Goal: Information Seeking & Learning: Learn about a topic

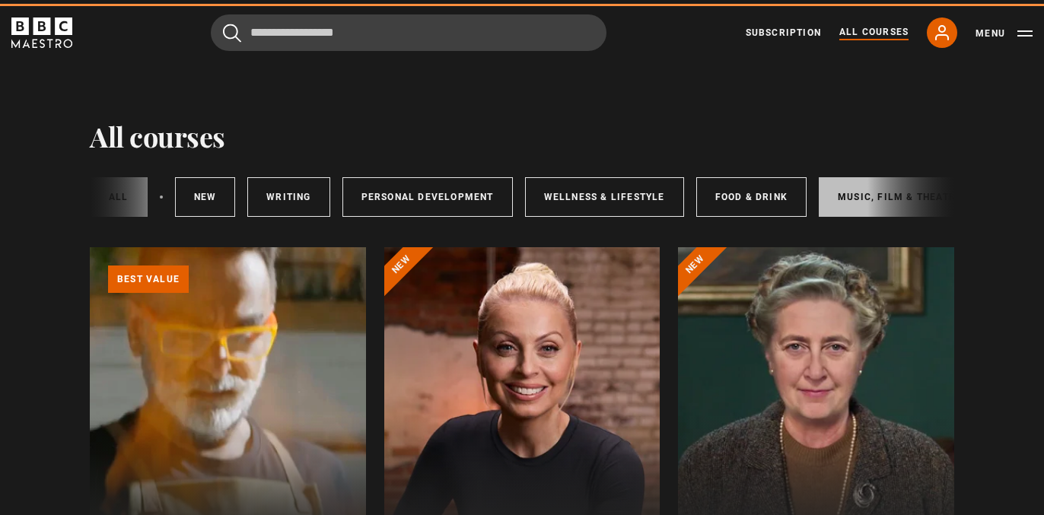
scroll to position [0, 253]
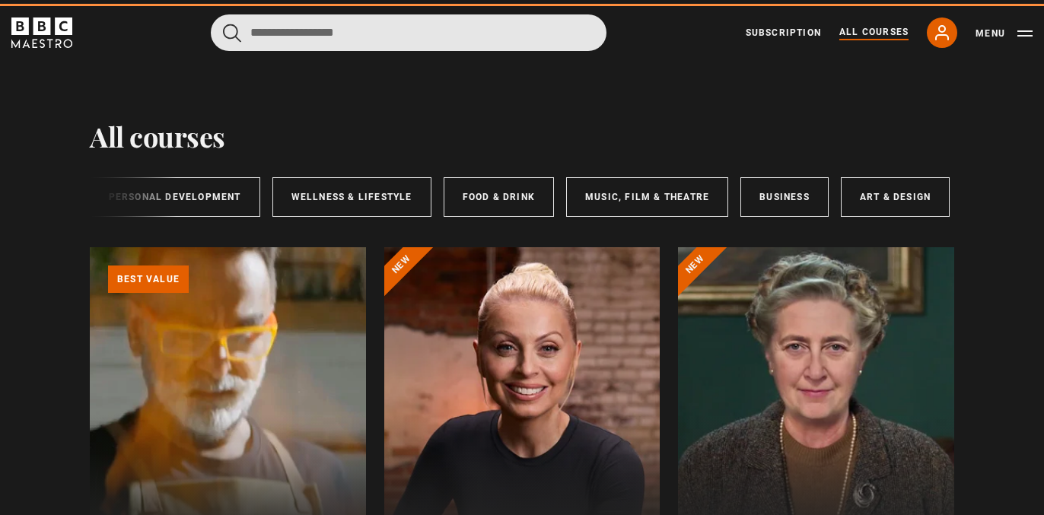
click at [470, 32] on input "Search" at bounding box center [409, 32] width 396 height 37
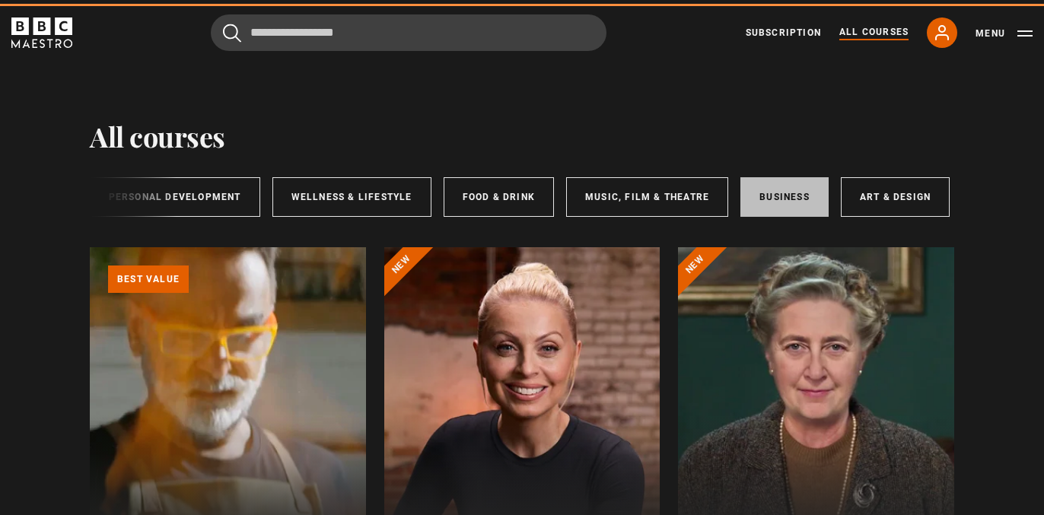
click at [788, 202] on link "Business" at bounding box center [784, 197] width 88 height 40
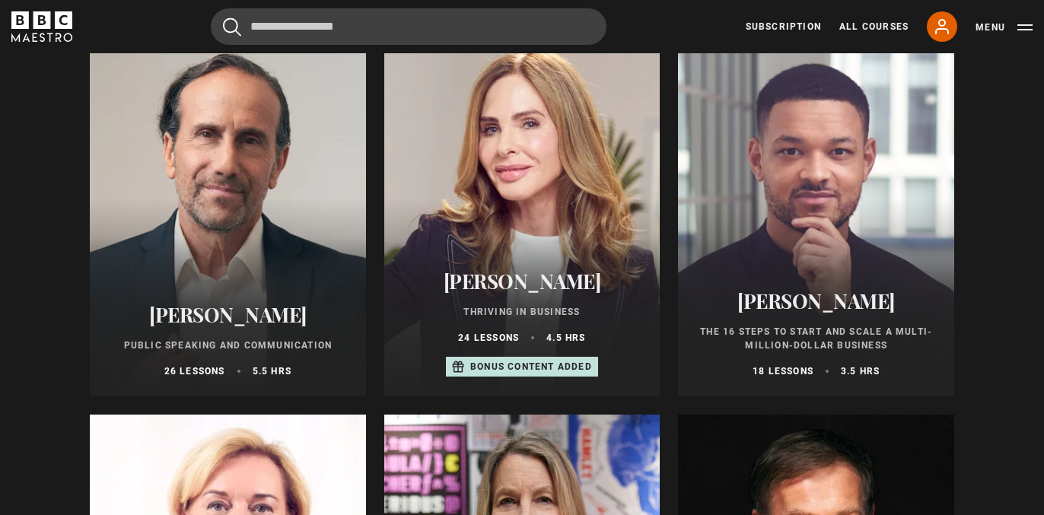
scroll to position [681, 0]
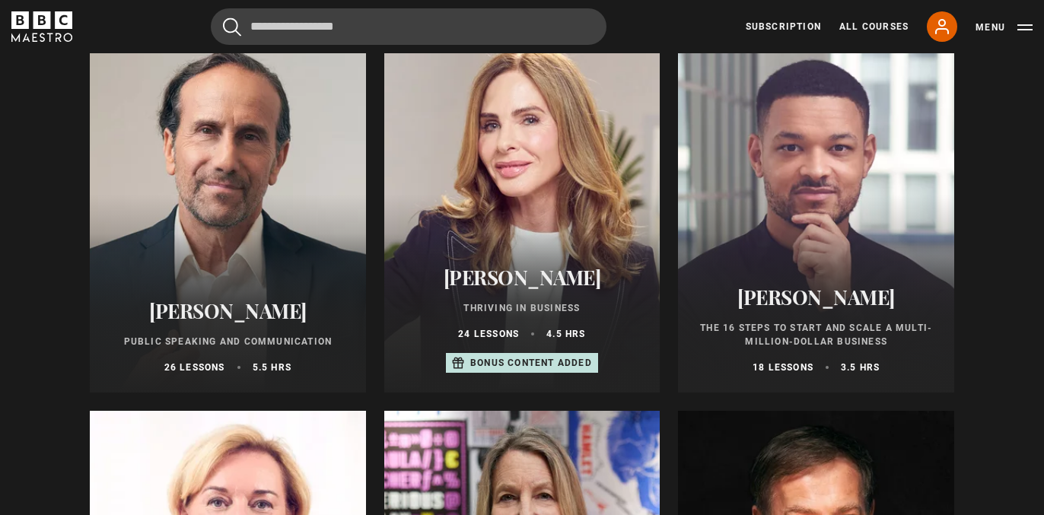
click at [542, 156] on div at bounding box center [522, 209] width 276 height 365
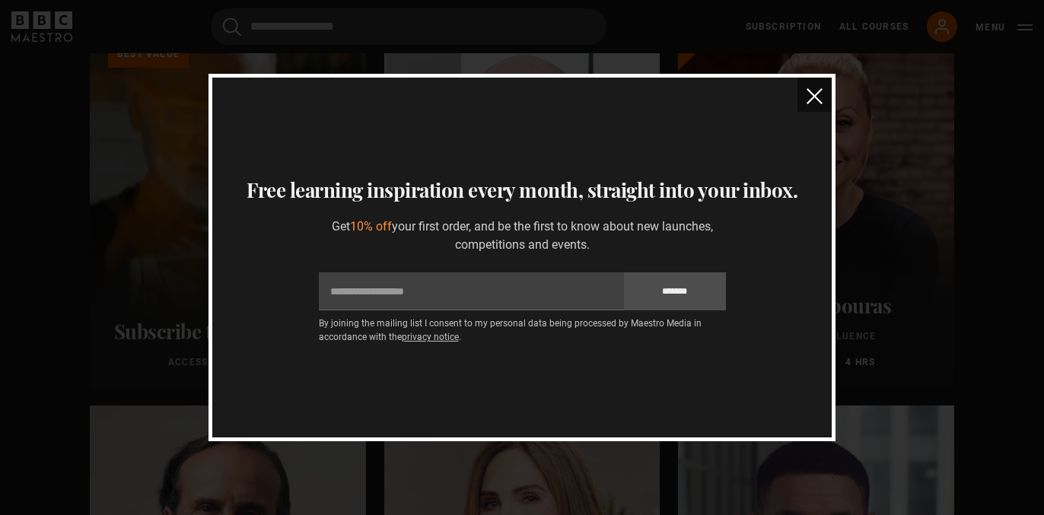
scroll to position [0, 0]
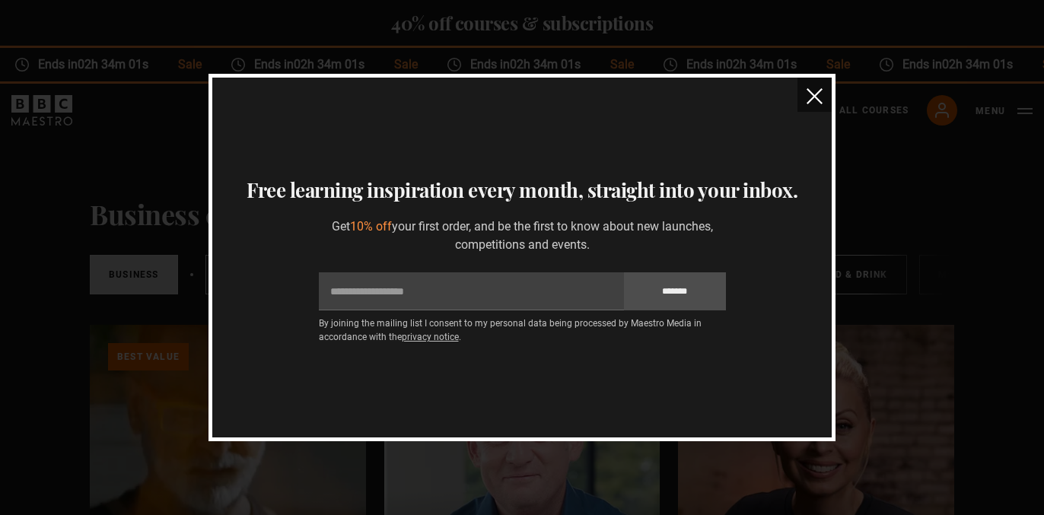
click at [816, 103] on img "close" at bounding box center [814, 96] width 16 height 16
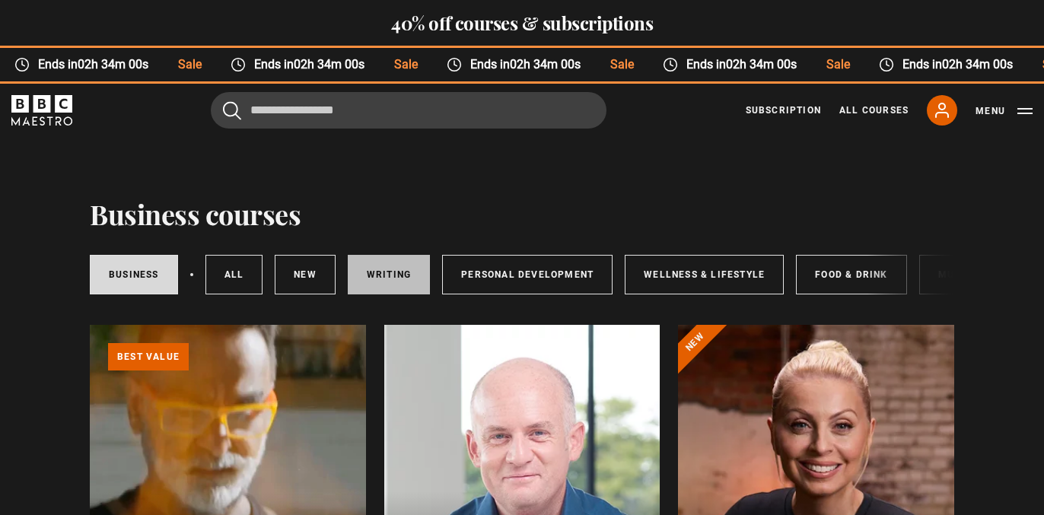
click at [391, 259] on link "Writing" at bounding box center [389, 275] width 82 height 40
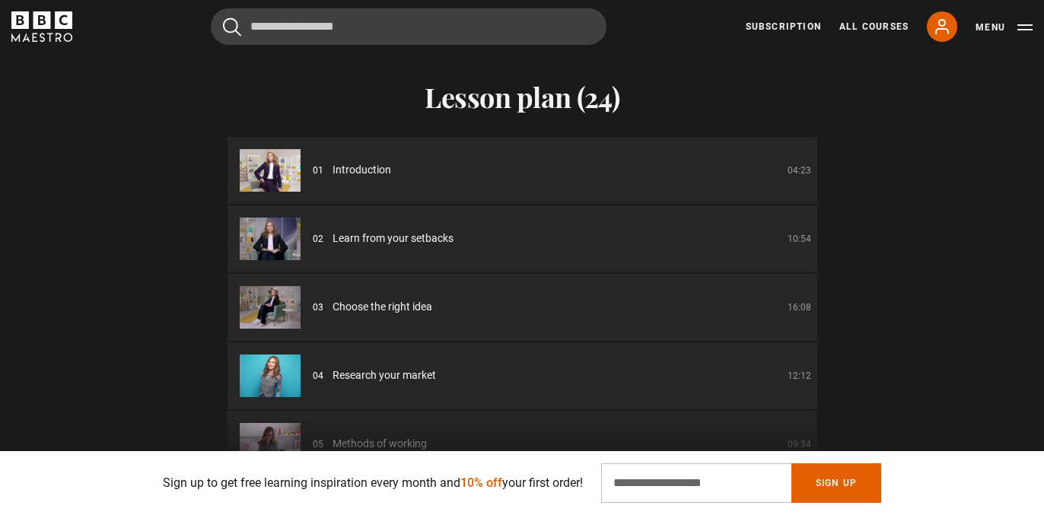
scroll to position [2659, 0]
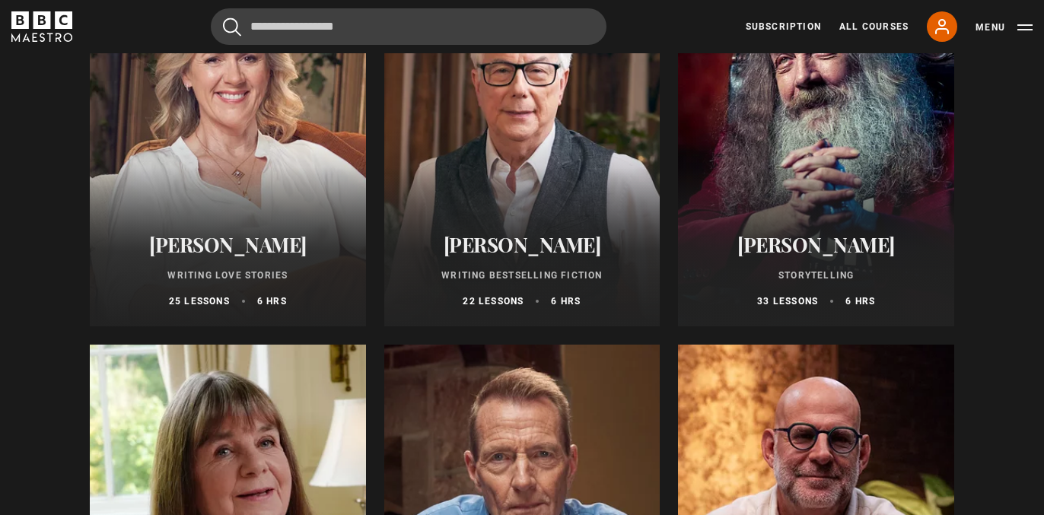
scroll to position [711, 0]
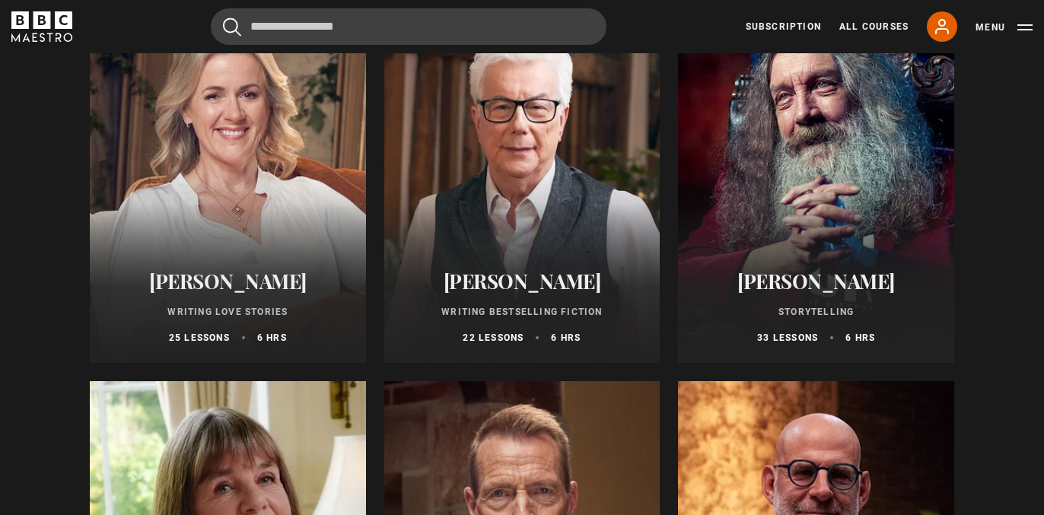
click at [230, 138] on div at bounding box center [228, 180] width 276 height 365
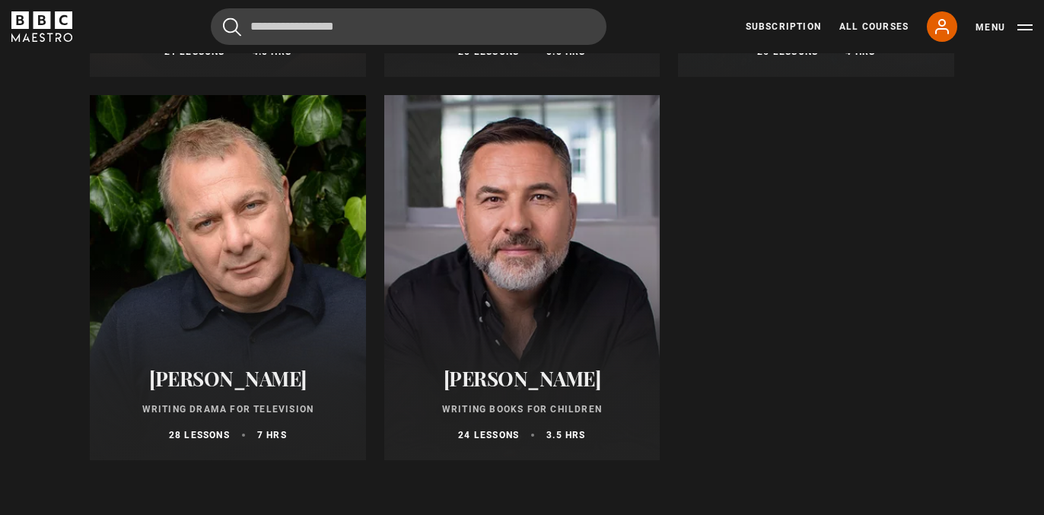
scroll to position [1765, 0]
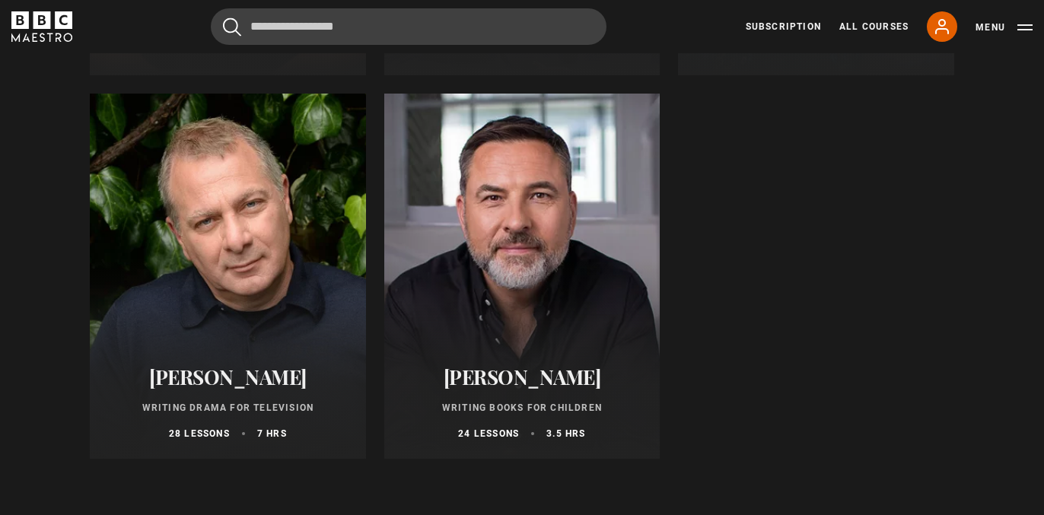
click at [246, 215] on div at bounding box center [228, 276] width 276 height 365
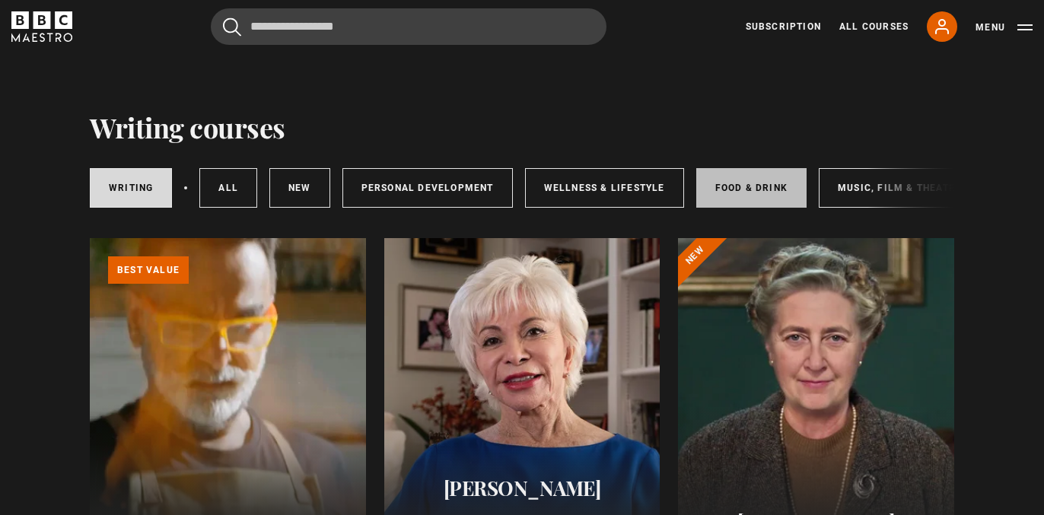
scroll to position [87, 0]
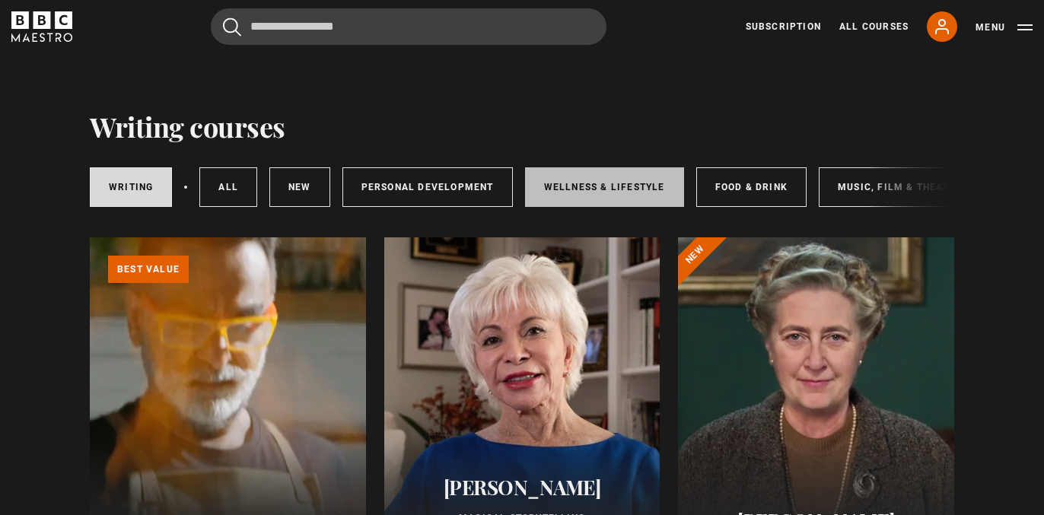
click at [635, 188] on link "Wellness & Lifestyle" at bounding box center [604, 187] width 159 height 40
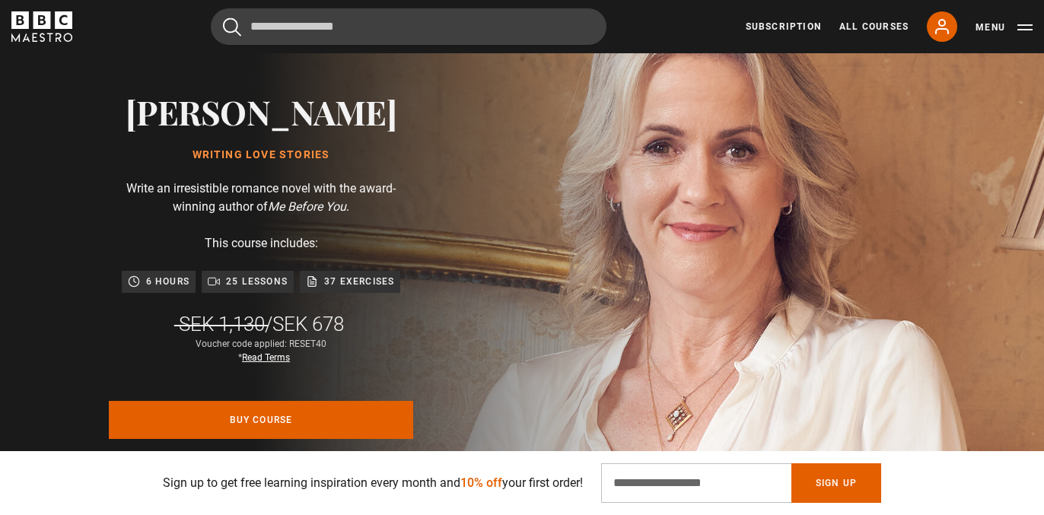
scroll to position [170, 0]
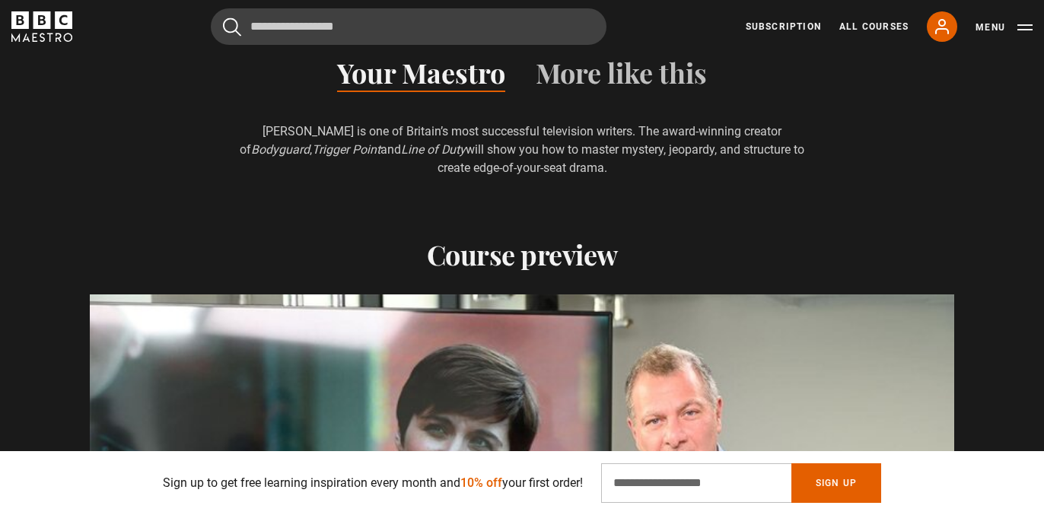
scroll to position [1757, 0]
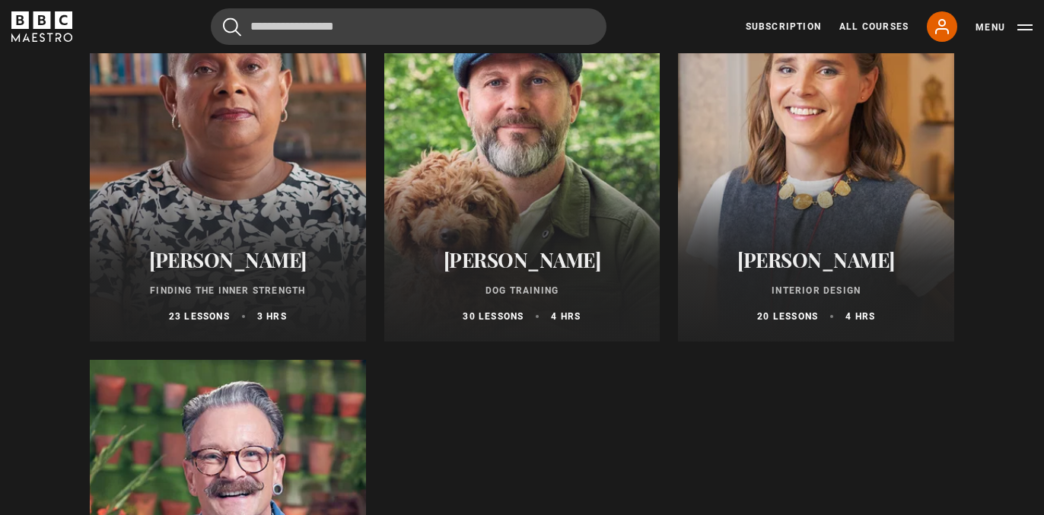
scroll to position [1117, 0]
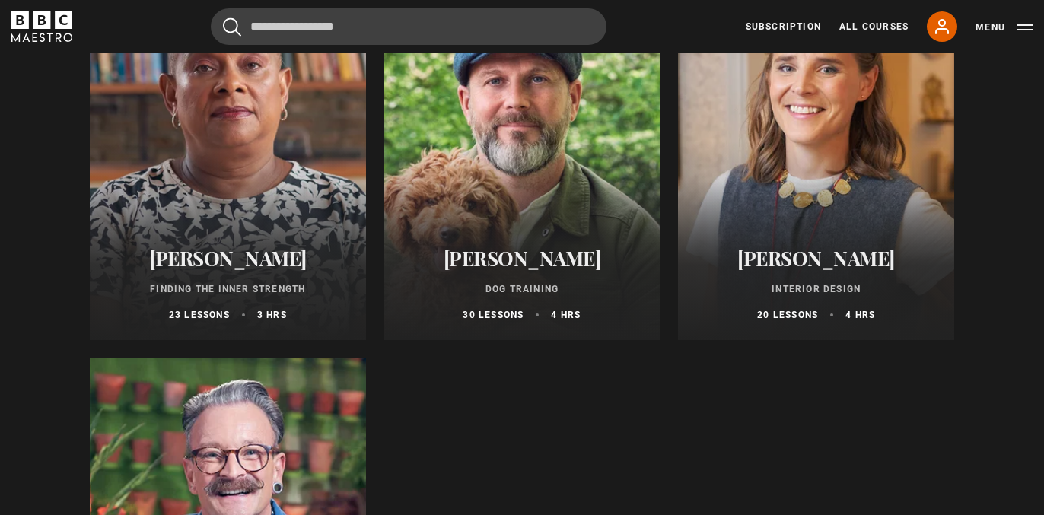
click at [523, 174] on div at bounding box center [522, 157] width 276 height 365
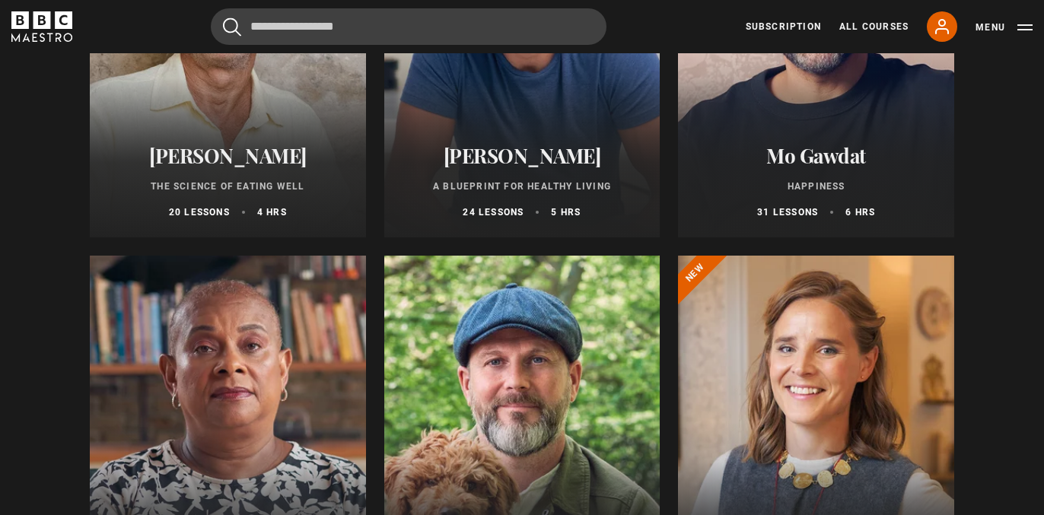
scroll to position [0, 0]
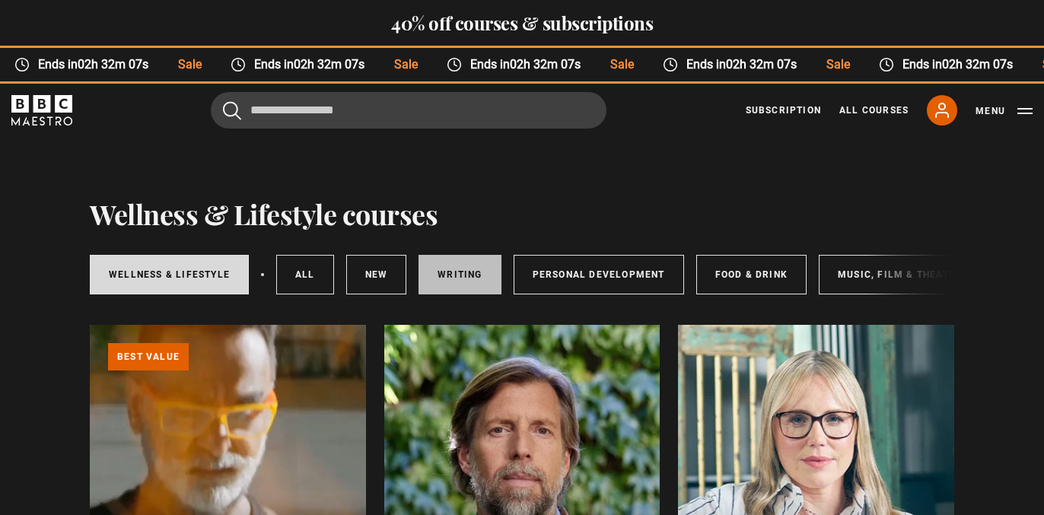
click at [450, 272] on link "Writing" at bounding box center [459, 275] width 82 height 40
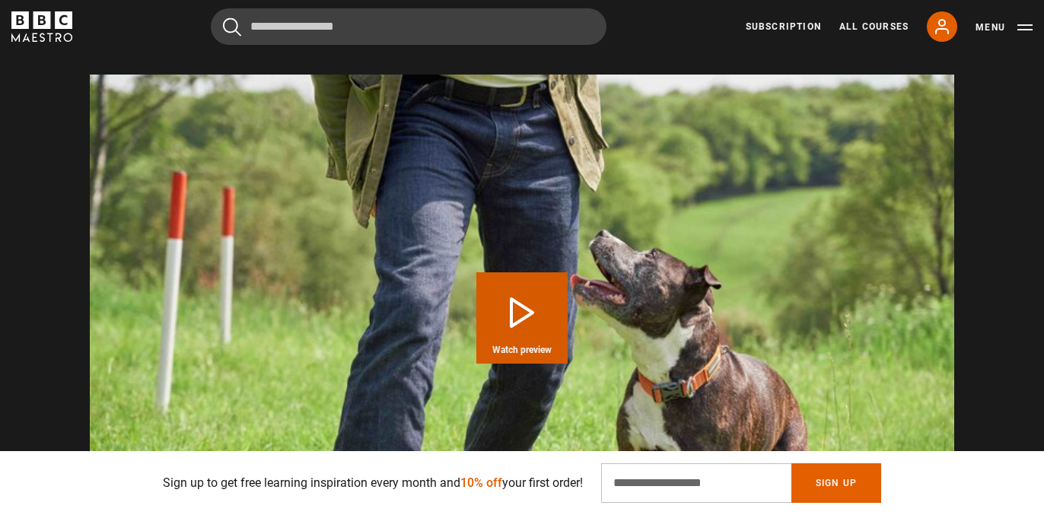
click at [522, 272] on button "Play Course overview for Dog Training with Steve Mann Watch preview" at bounding box center [521, 317] width 91 height 91
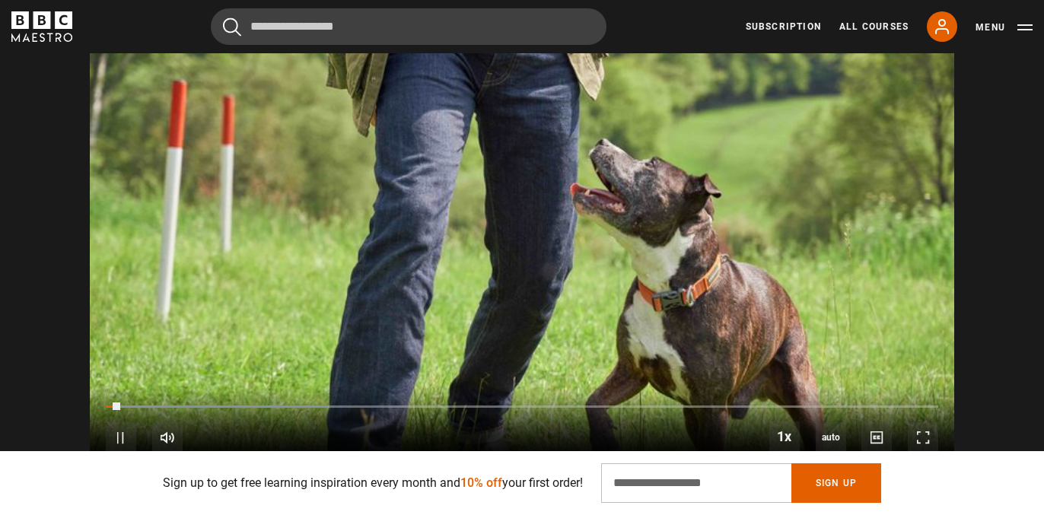
scroll to position [2152, 0]
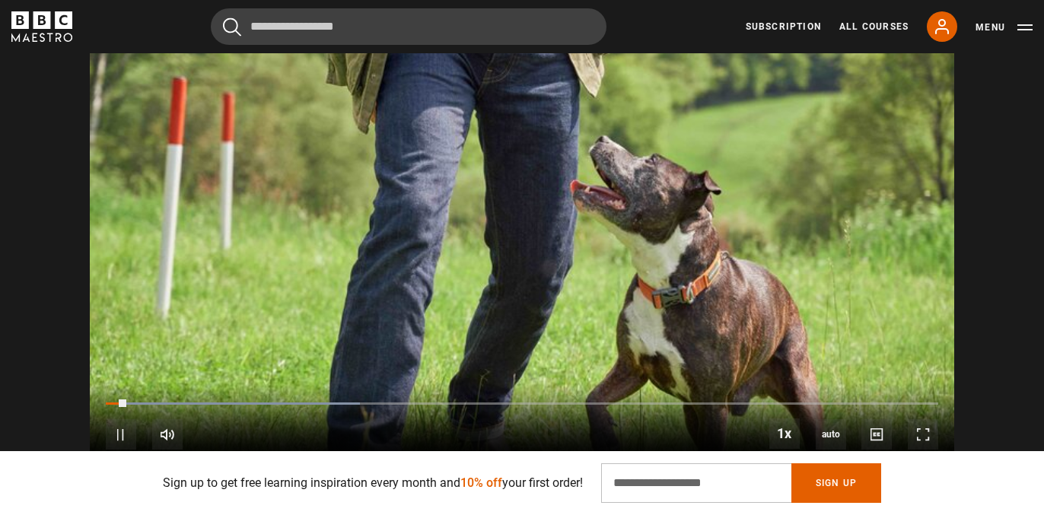
click at [201, 383] on div "10s Skip Back 10 seconds Pause 10s Skip Forward 10 seconds Loaded : 30.53% 0:03…" at bounding box center [522, 425] width 864 height 84
click at [217, 383] on div "10s Skip Back 10 seconds Pause 10s Skip Forward 10 seconds Loaded : 30.53% 0:04…" at bounding box center [522, 425] width 864 height 84
drag, startPoint x: 134, startPoint y: 385, endPoint x: 344, endPoint y: 387, distance: 210.0
click at [344, 387] on div "10s Skip Back 10 seconds Play 10s Skip Forward 10 seconds Loaded : 38.17% 0:36 …" at bounding box center [522, 425] width 864 height 84
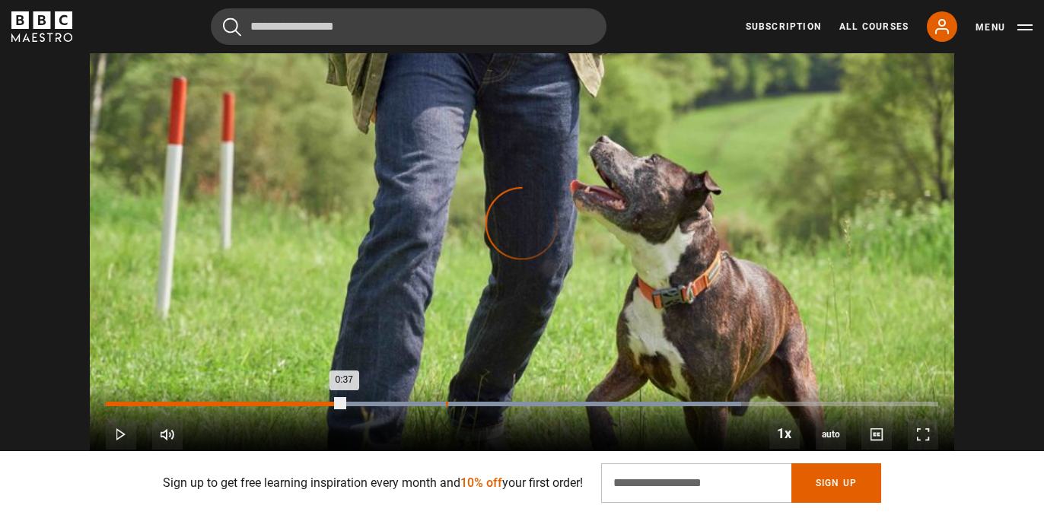
drag, startPoint x: 344, startPoint y: 387, endPoint x: 446, endPoint y: 384, distance: 102.0
click at [446, 402] on div "Loaded : 76.34% 0:53 0:37" at bounding box center [522, 404] width 832 height 5
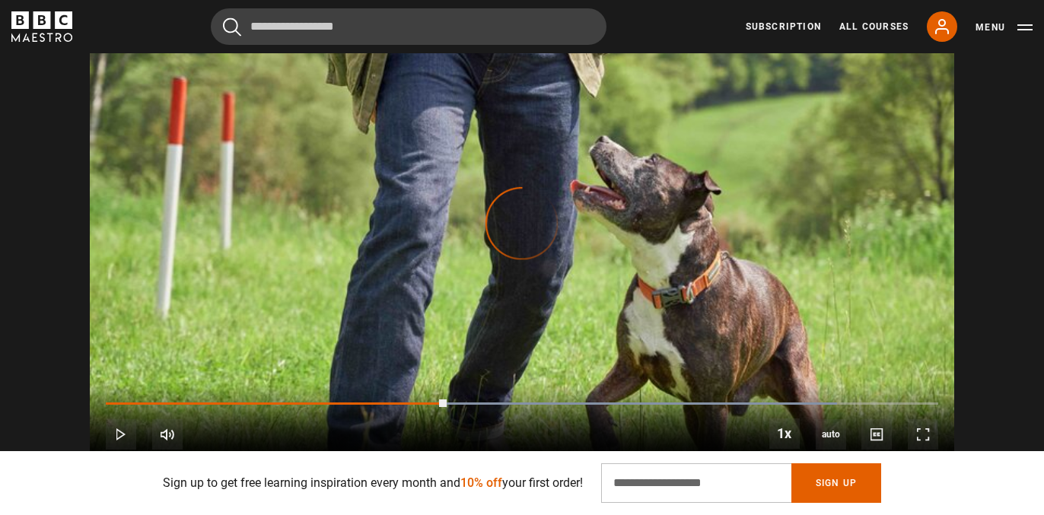
drag, startPoint x: 446, startPoint y: 384, endPoint x: 549, endPoint y: 389, distance: 103.6
click at [549, 389] on div "10s Skip Back 10 seconds Play 10s Skip Forward 10 seconds Loaded : 87.79% 1:08 …" at bounding box center [522, 425] width 864 height 84
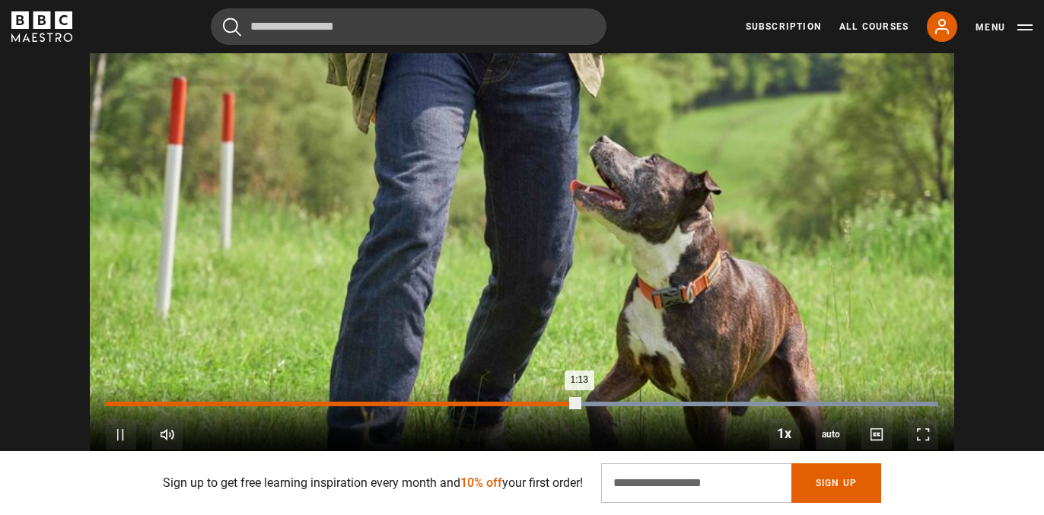
scroll to position [0, 399]
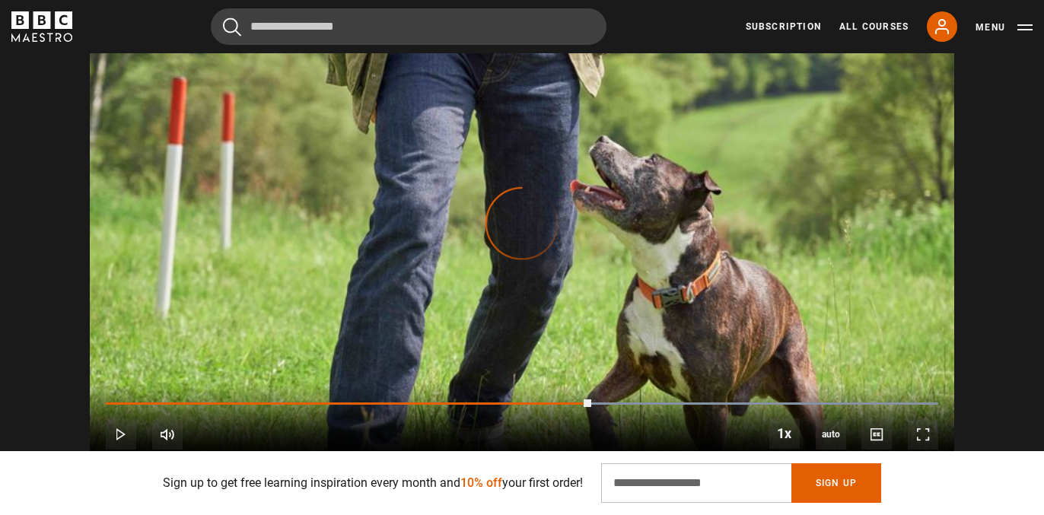
drag, startPoint x: 590, startPoint y: 384, endPoint x: 686, endPoint y: 380, distance: 96.0
click at [686, 383] on div "10s Skip Back 10 seconds Play 10s Skip Forward 10 seconds Loaded : 100.00% 1:22…" at bounding box center [522, 425] width 864 height 84
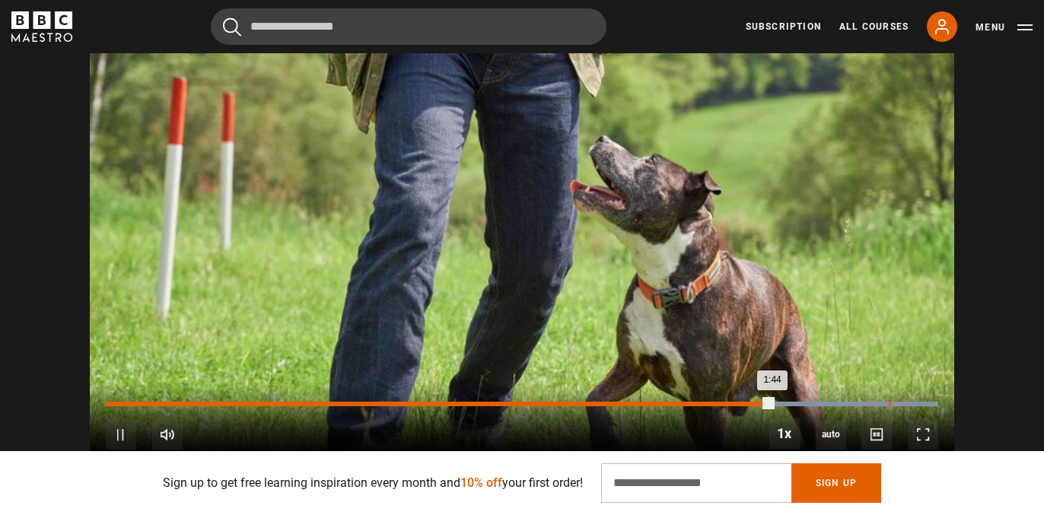
click at [888, 402] on div "Loaded : 100.00% 2:02 1:44" at bounding box center [522, 404] width 832 height 5
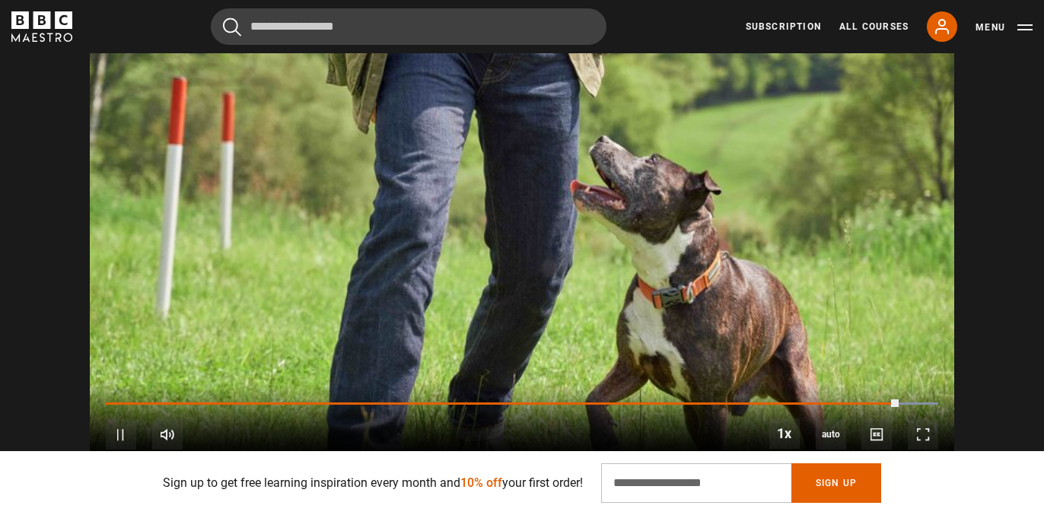
scroll to position [0, 796]
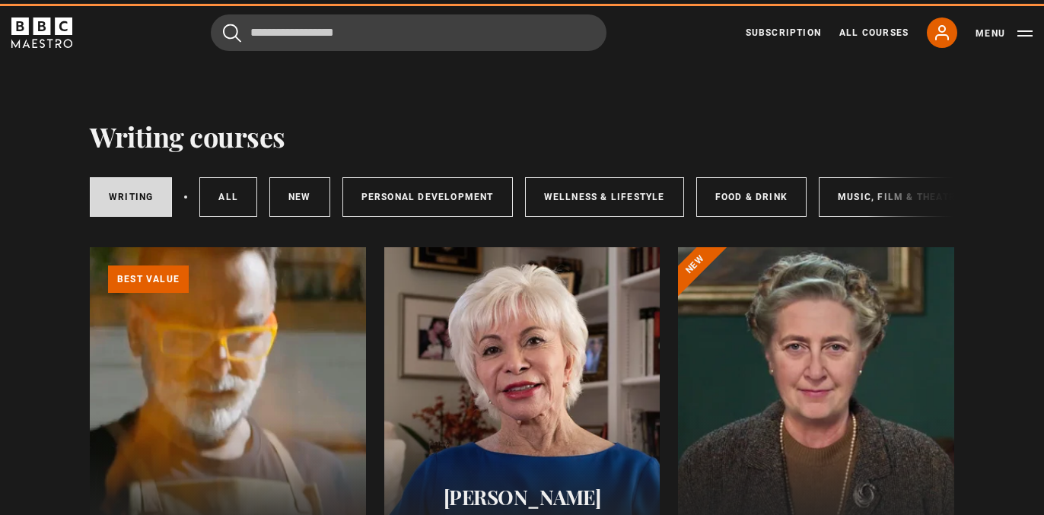
scroll to position [151, 0]
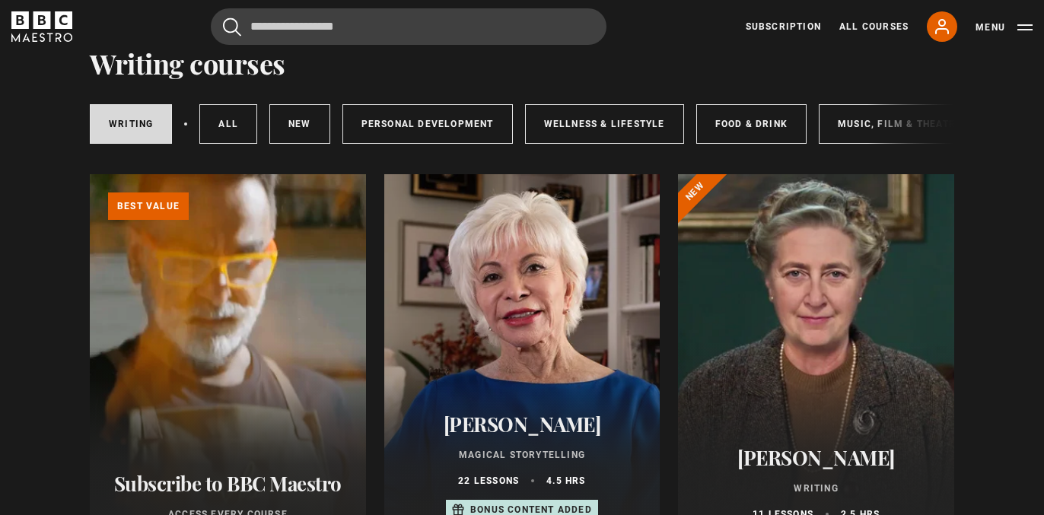
click at [533, 306] on div at bounding box center [522, 356] width 276 height 365
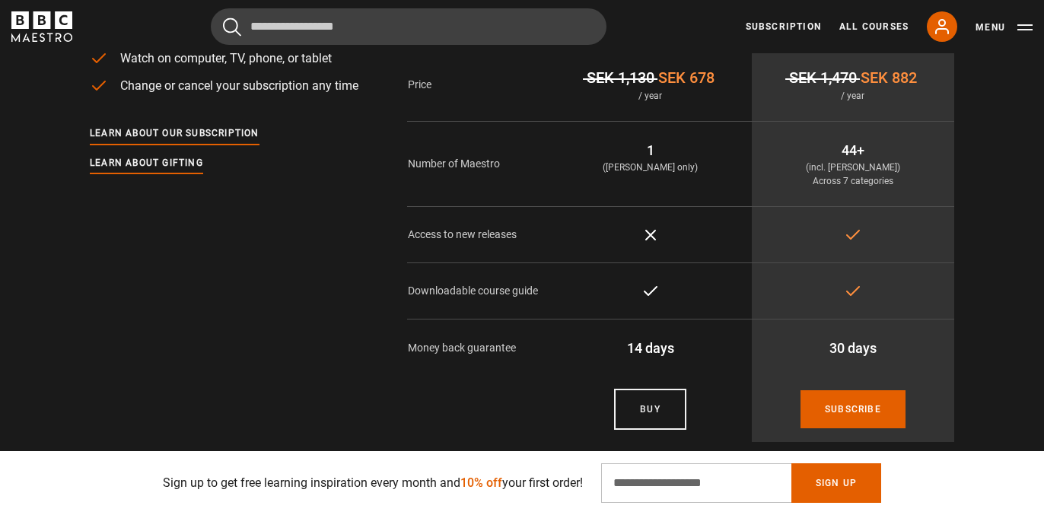
scroll to position [0, 797]
